Goal: Task Accomplishment & Management: Manage account settings

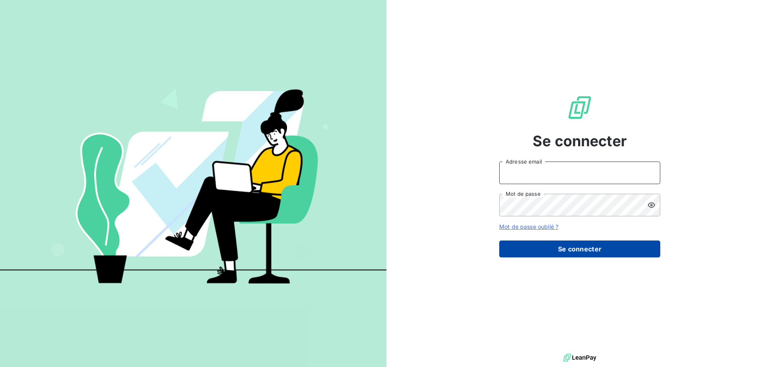
type input "[EMAIL_ADDRESS][DOMAIN_NAME]"
click at [552, 247] on button "Se connecter" at bounding box center [579, 248] width 161 height 17
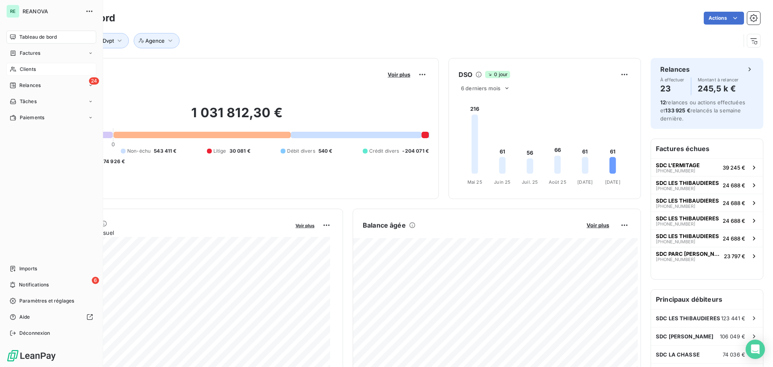
click at [29, 66] on div "Clients" at bounding box center [51, 69] width 90 height 13
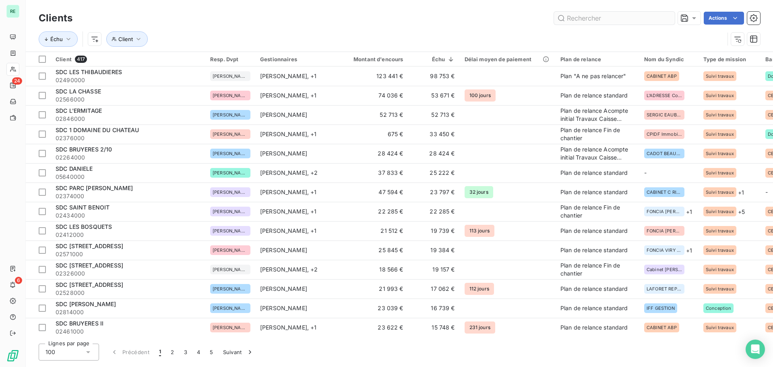
click at [604, 19] on input "text" at bounding box center [614, 18] width 121 height 13
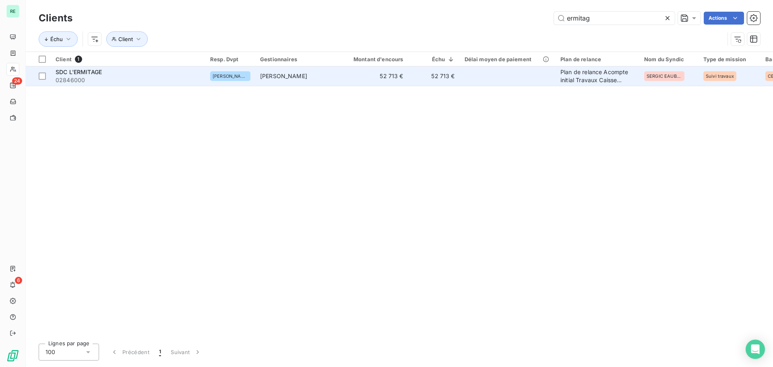
type input "ermitag"
click at [98, 71] on span "SDC L'ERMITAGE" at bounding box center [79, 71] width 46 height 7
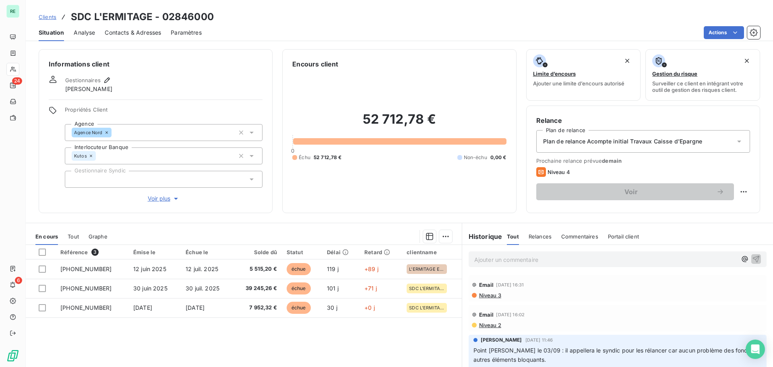
click at [91, 34] on span "Analyse" at bounding box center [84, 33] width 21 height 8
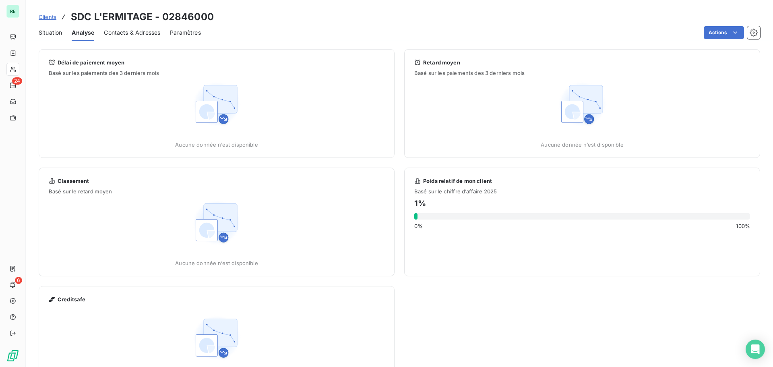
click at [128, 32] on span "Contacts & Adresses" at bounding box center [132, 33] width 56 height 8
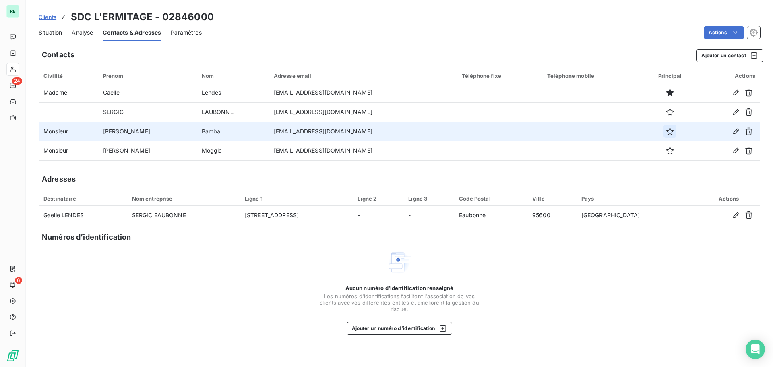
click at [667, 131] on button "button" at bounding box center [669, 131] width 13 height 13
click at [666, 129] on icon "button" at bounding box center [669, 131] width 7 height 7
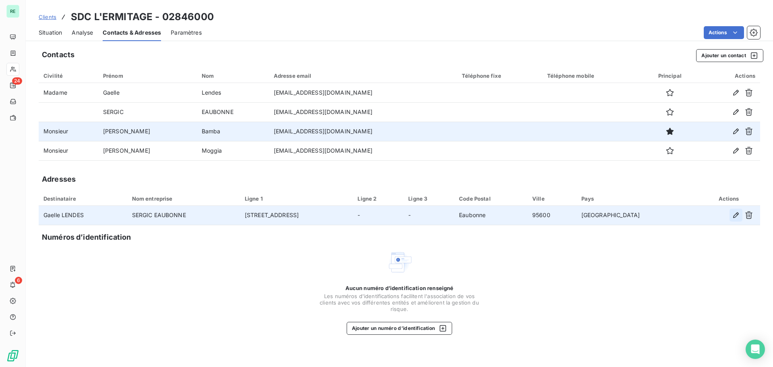
click at [738, 215] on icon "button" at bounding box center [736, 215] width 8 height 8
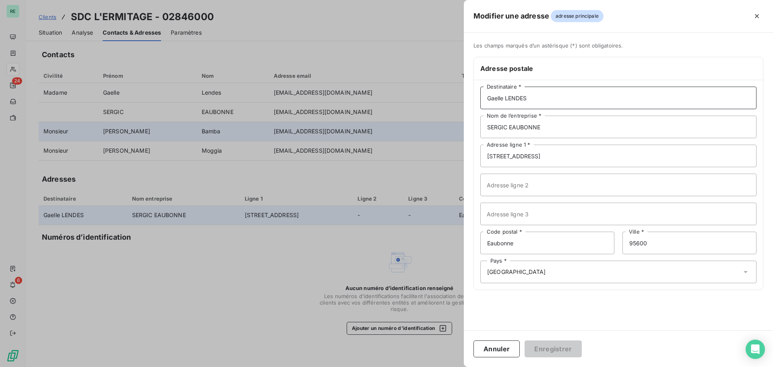
drag, startPoint x: 517, startPoint y: 95, endPoint x: 537, endPoint y: 98, distance: 20.7
click at [517, 96] on input "Gaelle LENDES" at bounding box center [618, 98] width 276 height 23
drag, startPoint x: 549, startPoint y: 98, endPoint x: 458, endPoint y: 88, distance: 91.9
click at [458, 366] on div "Modifier une adresse adresse principale Les champs marqués d’un astérisque (*) …" at bounding box center [386, 367] width 773 height 0
type input "SDC L'Ermitage"
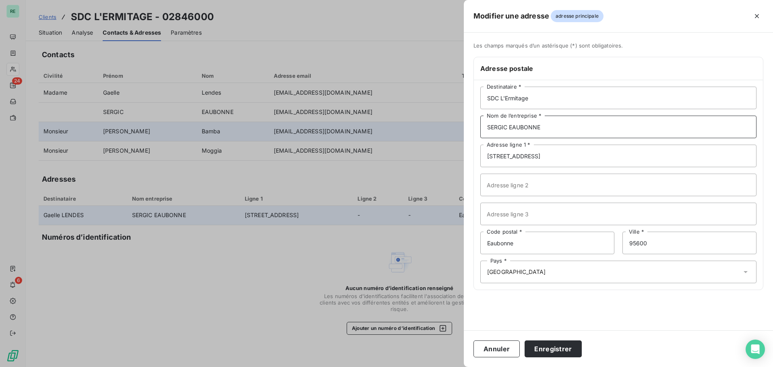
click at [488, 128] on input "SERGIC EAUBONNE" at bounding box center [618, 127] width 276 height 23
type input "c/o SERGIC EAUBONNE"
click at [543, 345] on button "Enregistrer" at bounding box center [552, 348] width 57 height 17
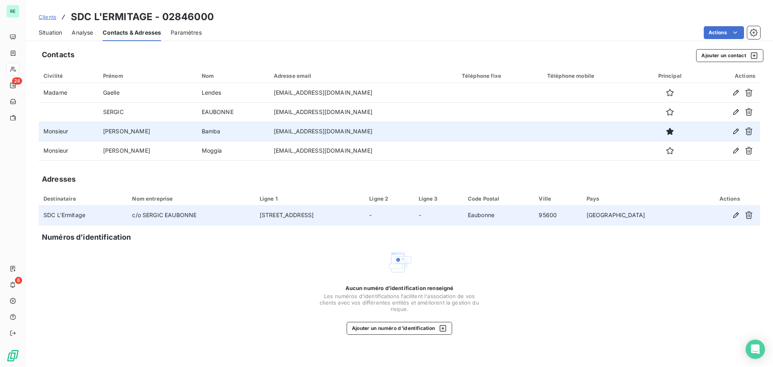
click at [47, 18] on span "Clients" at bounding box center [48, 17] width 18 height 6
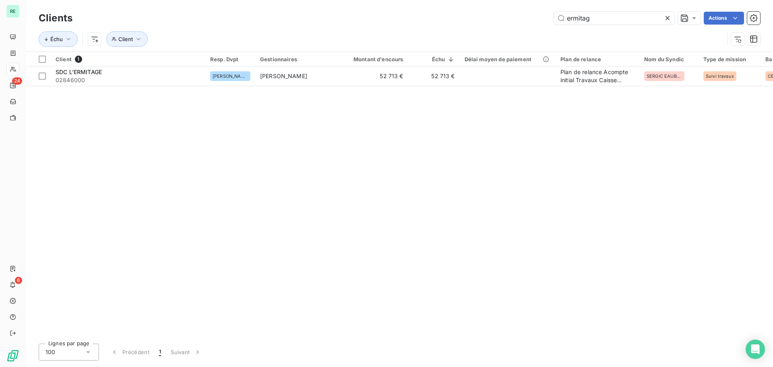
click at [665, 19] on icon at bounding box center [667, 18] width 8 height 8
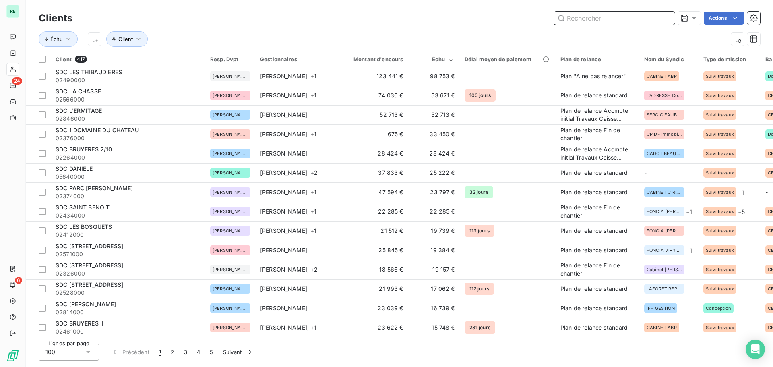
click at [588, 23] on input "text" at bounding box center [614, 18] width 121 height 13
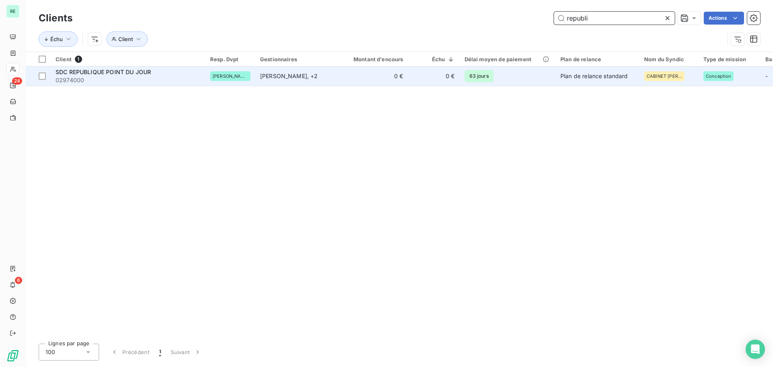
type input "republi"
click at [140, 72] on span "SDC REPUBLIQUE POINT DU JOUR" at bounding box center [103, 71] width 95 height 7
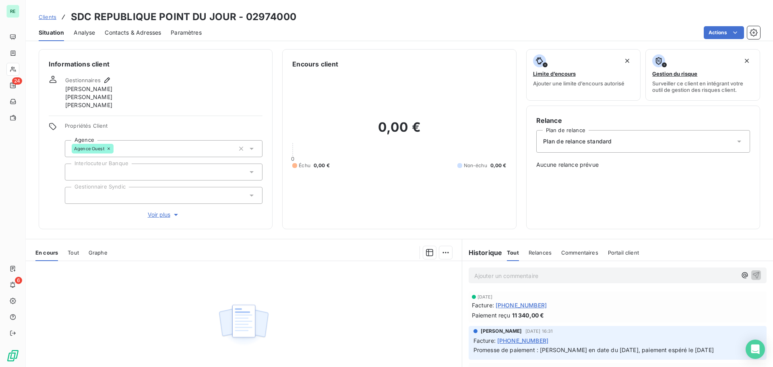
click at [49, 15] on span "Clients" at bounding box center [48, 17] width 18 height 6
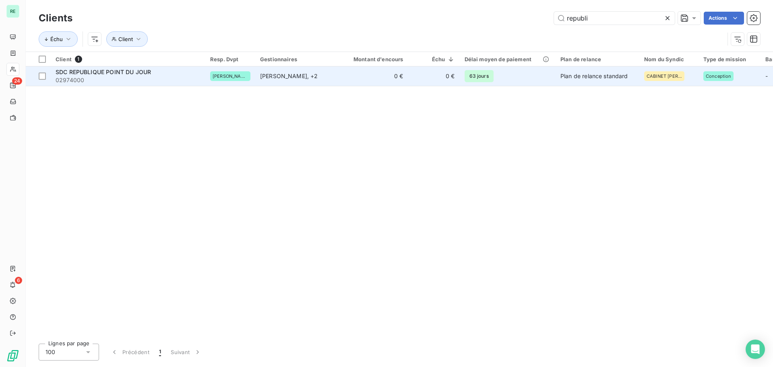
click at [109, 74] on span "SDC REPUBLIQUE POINT DU JOUR" at bounding box center [103, 71] width 95 height 7
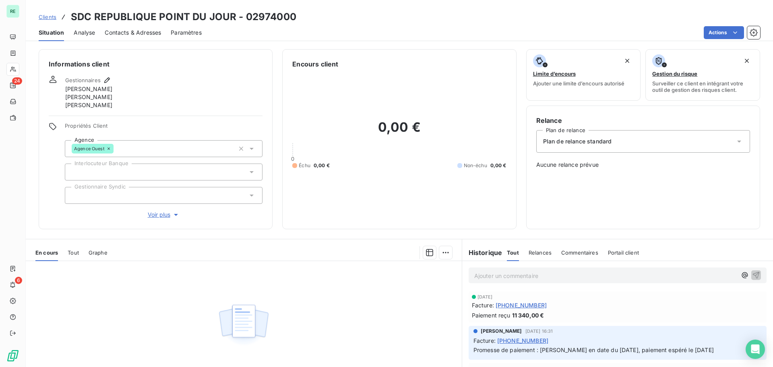
click at [115, 29] on span "Contacts & Adresses" at bounding box center [133, 33] width 56 height 8
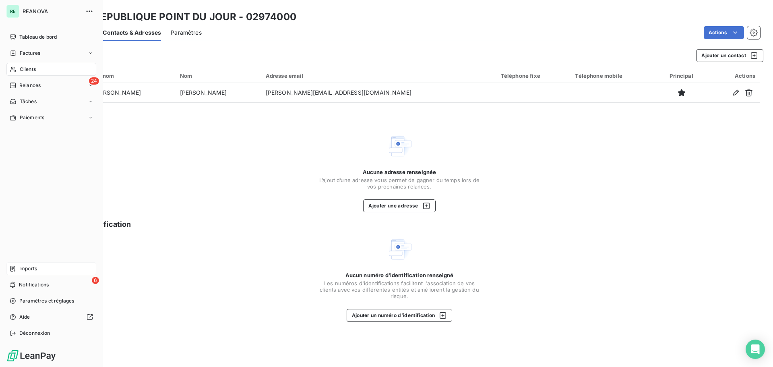
click at [35, 267] on span "Imports" at bounding box center [28, 268] width 18 height 7
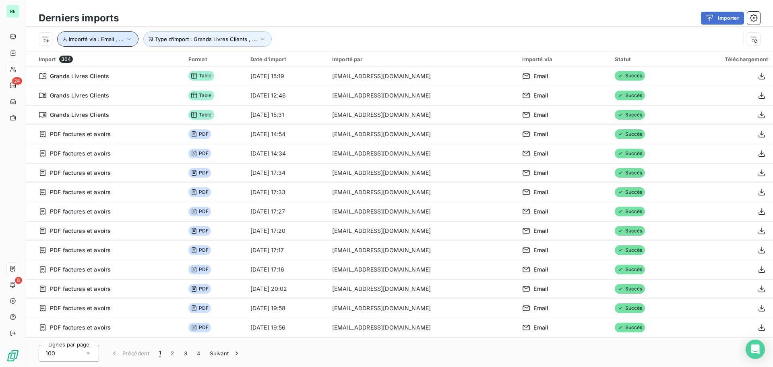
click at [102, 34] on button "Importé via : Email , ..." at bounding box center [97, 38] width 81 height 15
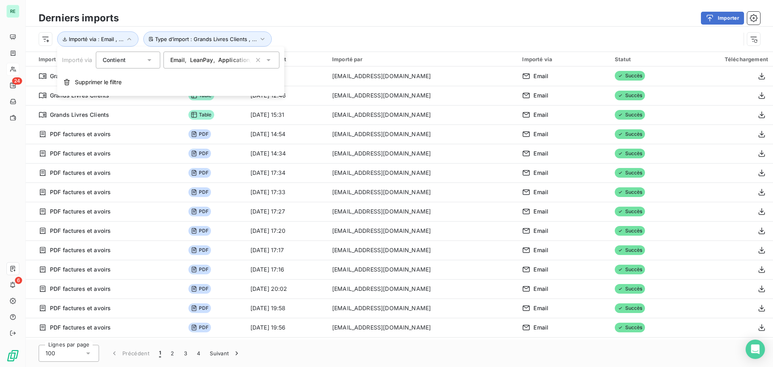
click at [190, 64] on div "Email , LeanPay , Application , API , FTP" at bounding box center [221, 60] width 116 height 17
click at [235, 17] on div "Importer" at bounding box center [443, 18] width 631 height 13
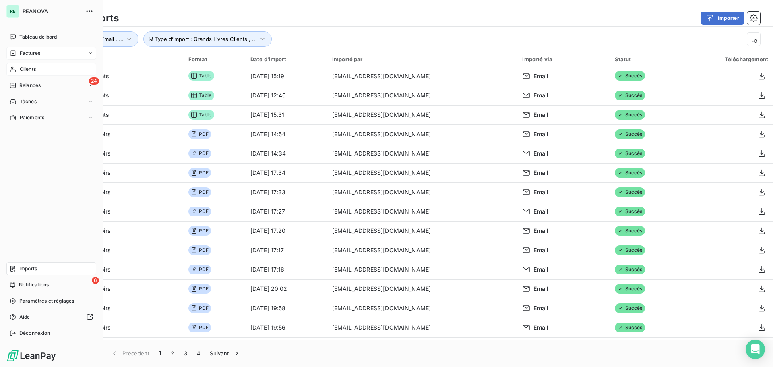
click at [27, 52] on span "Factures" at bounding box center [30, 53] width 21 height 7
click at [27, 51] on span "Factures" at bounding box center [30, 53] width 21 height 7
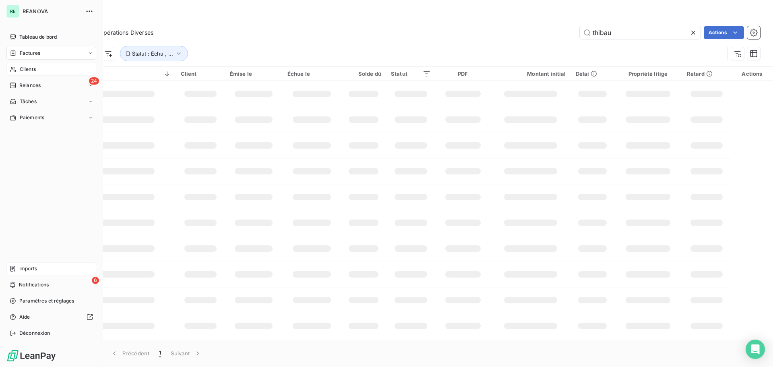
click at [25, 72] on span "Clients" at bounding box center [28, 69] width 16 height 7
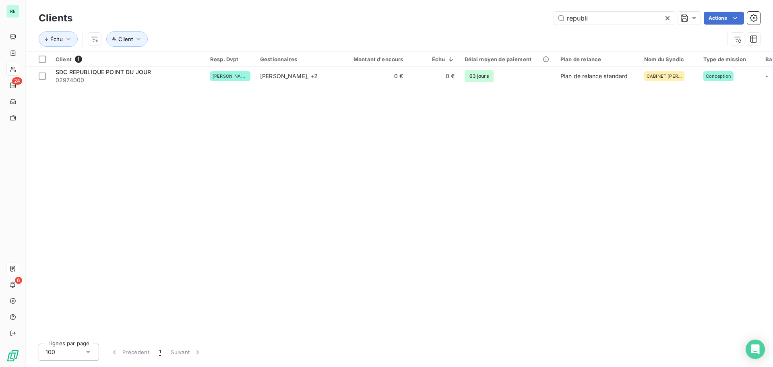
click at [669, 17] on icon at bounding box center [667, 18] width 8 height 8
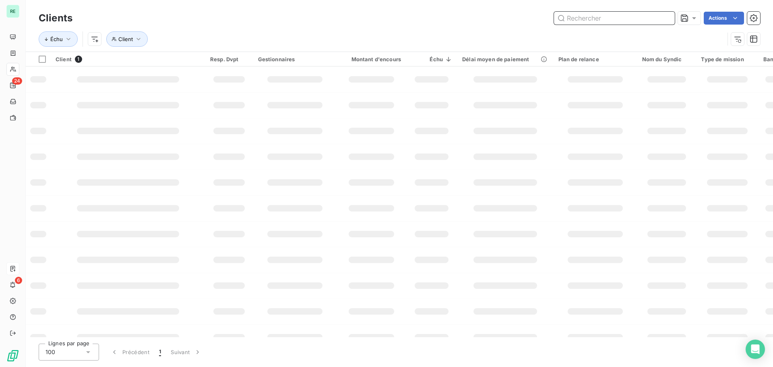
click at [617, 17] on input "text" at bounding box center [614, 18] width 121 height 13
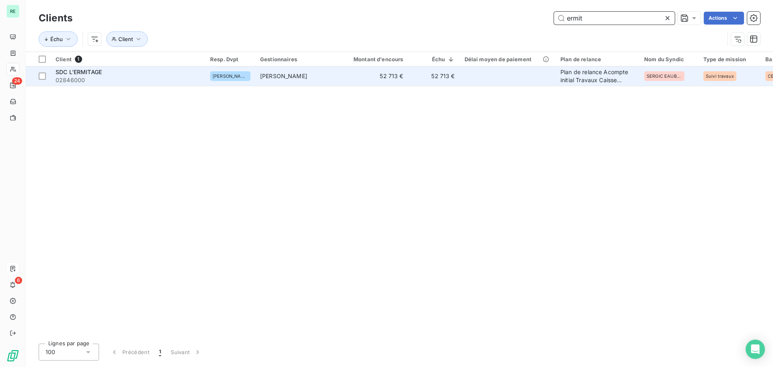
type input "ermit"
click at [99, 72] on span "SDC L'ERMITAGE" at bounding box center [79, 71] width 46 height 7
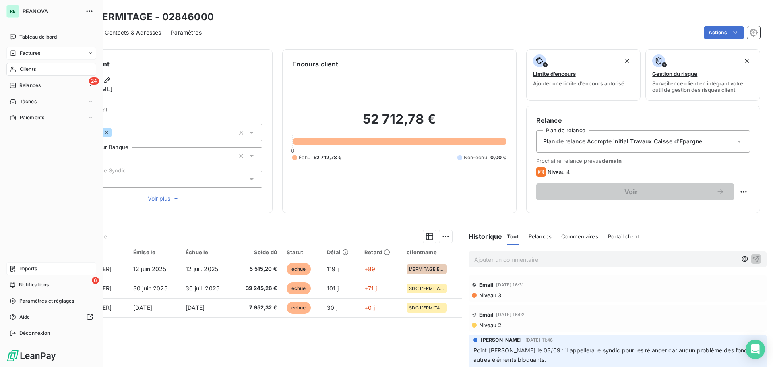
click at [32, 50] on span "Factures" at bounding box center [30, 53] width 21 height 7
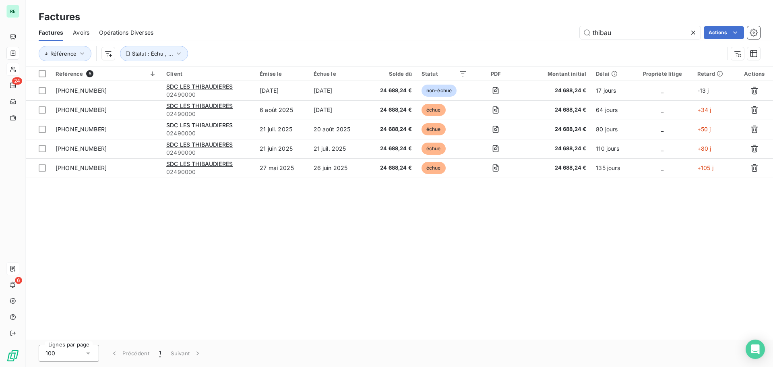
click at [692, 32] on icon at bounding box center [693, 33] width 8 height 8
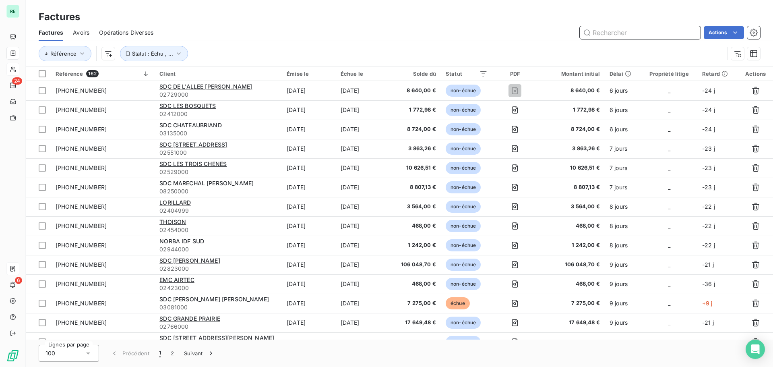
click at [628, 34] on input "text" at bounding box center [640, 32] width 121 height 13
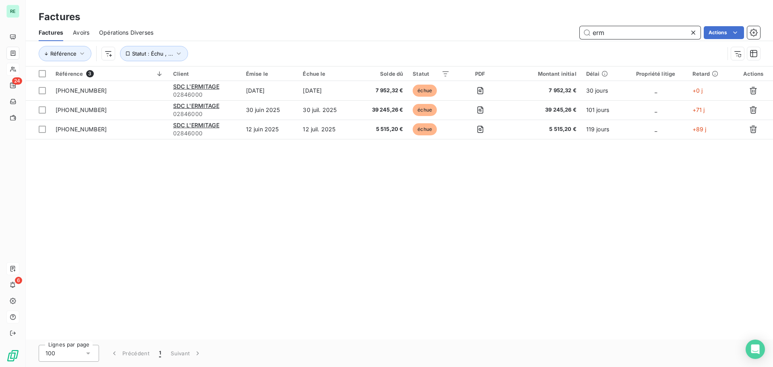
type input "erm"
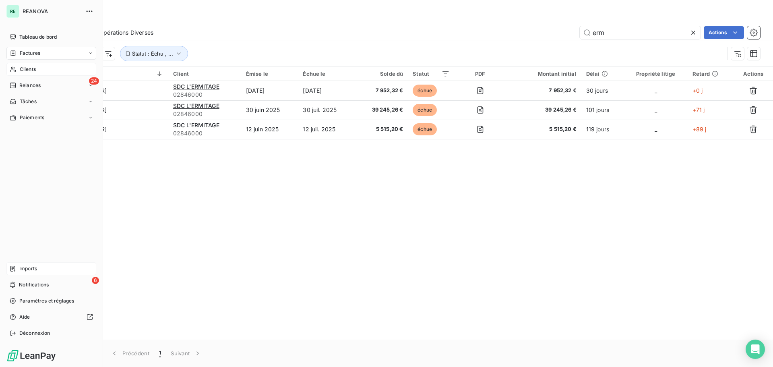
click at [36, 267] on span "Imports" at bounding box center [28, 268] width 18 height 7
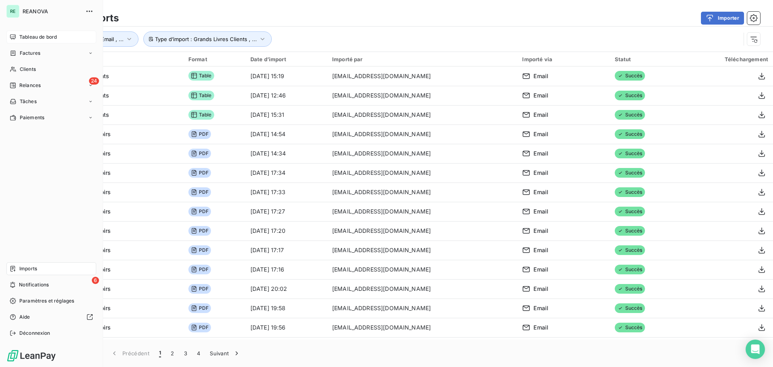
click at [33, 35] on span "Tableau de bord" at bounding box center [37, 36] width 37 height 7
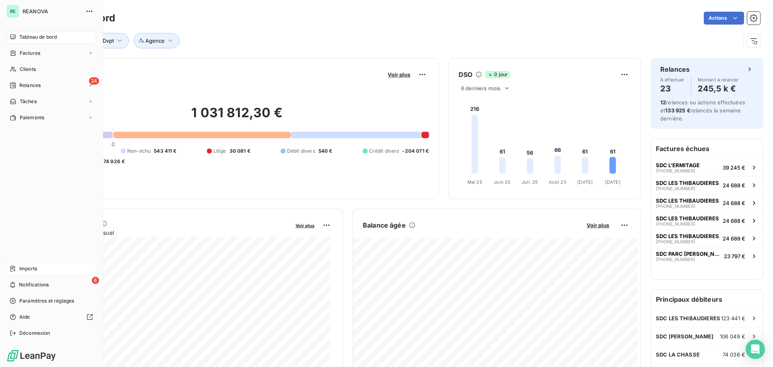
click at [42, 264] on div "Imports" at bounding box center [51, 268] width 90 height 13
